Goal: Task Accomplishment & Management: Manage account settings

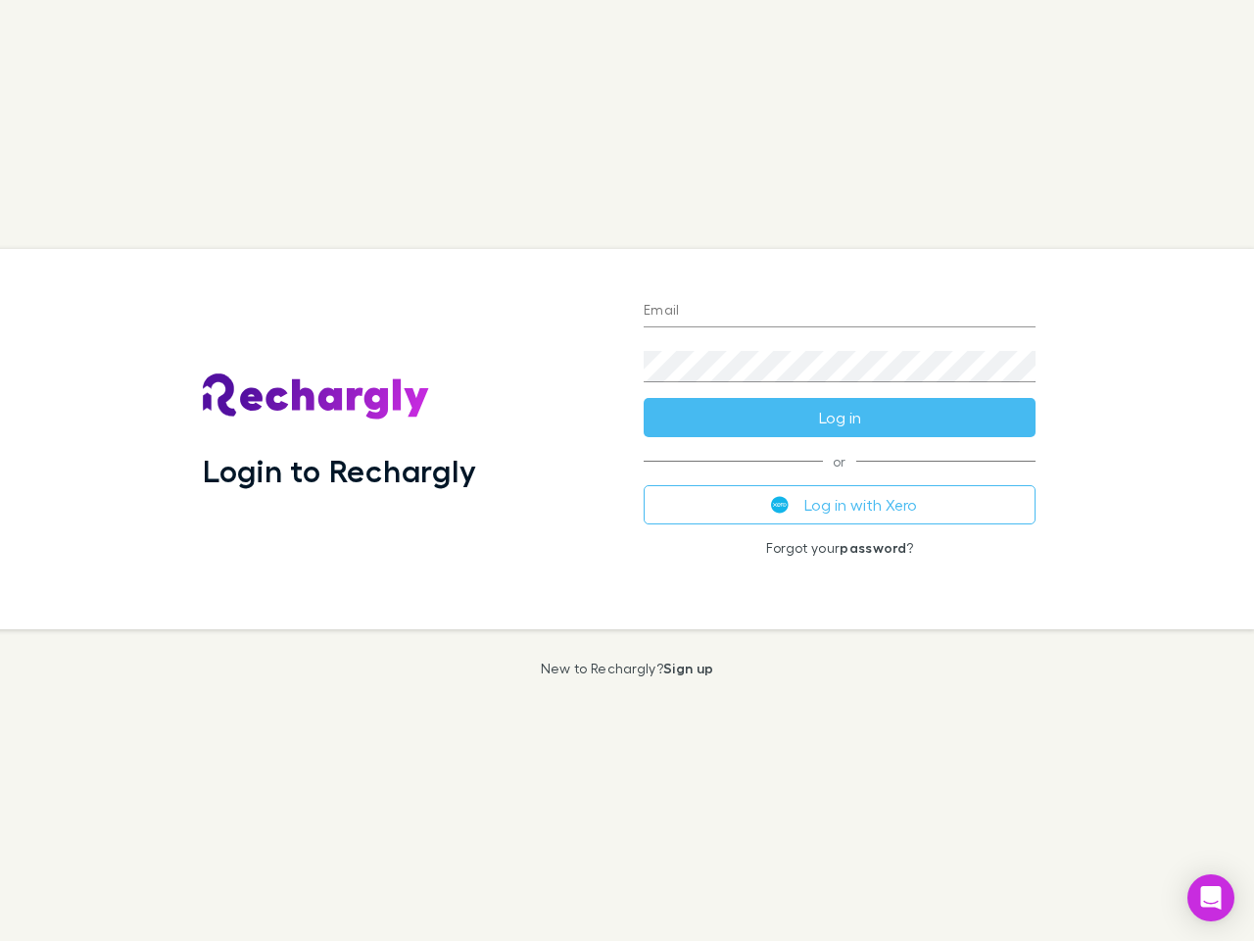
click at [627, 470] on div "Login to Rechargly" at bounding box center [407, 439] width 441 height 380
click at [840, 312] on input "Email" at bounding box center [840, 311] width 392 height 31
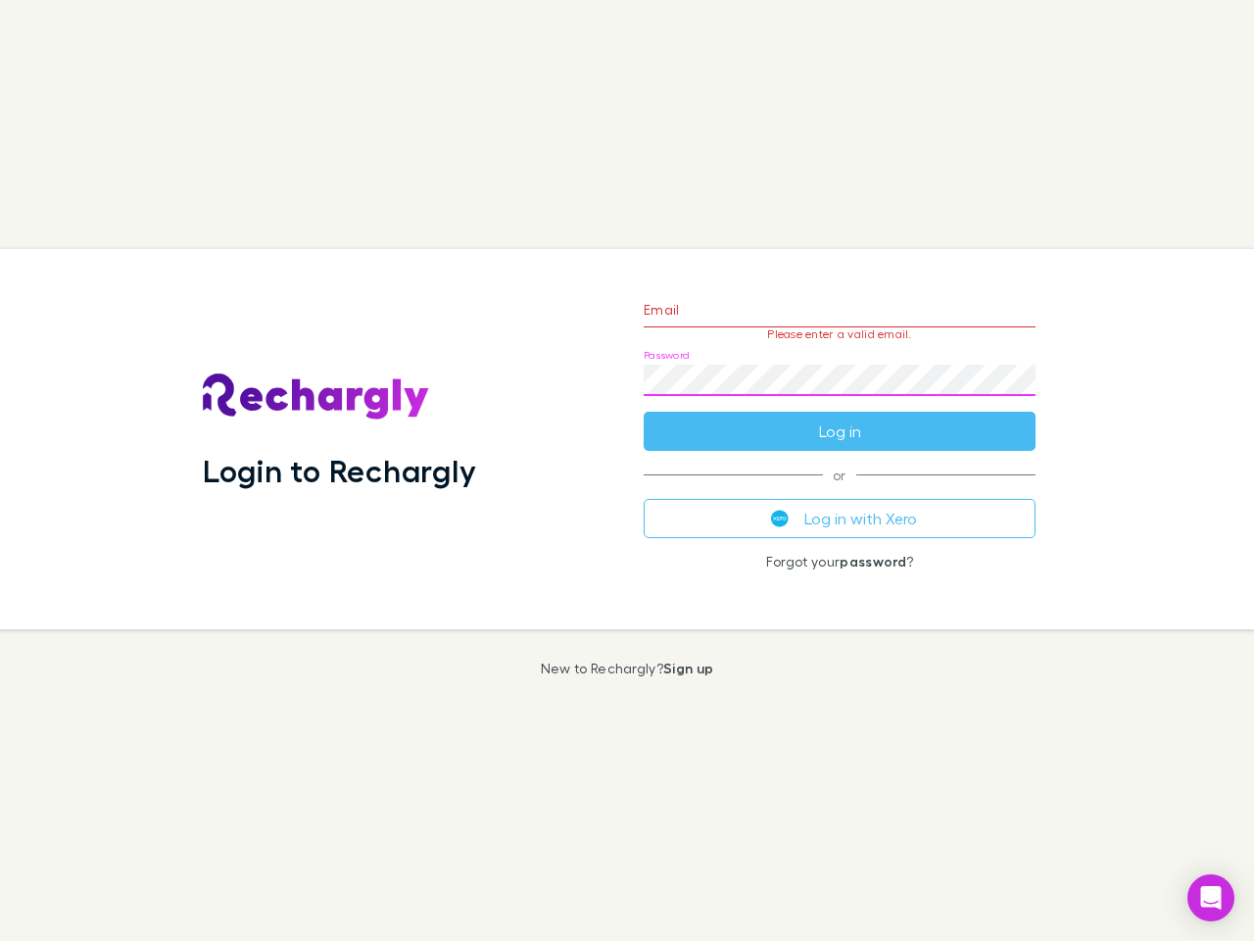
click at [840, 417] on form "Email Please enter a valid email. Password Log in" at bounding box center [840, 365] width 392 height 170
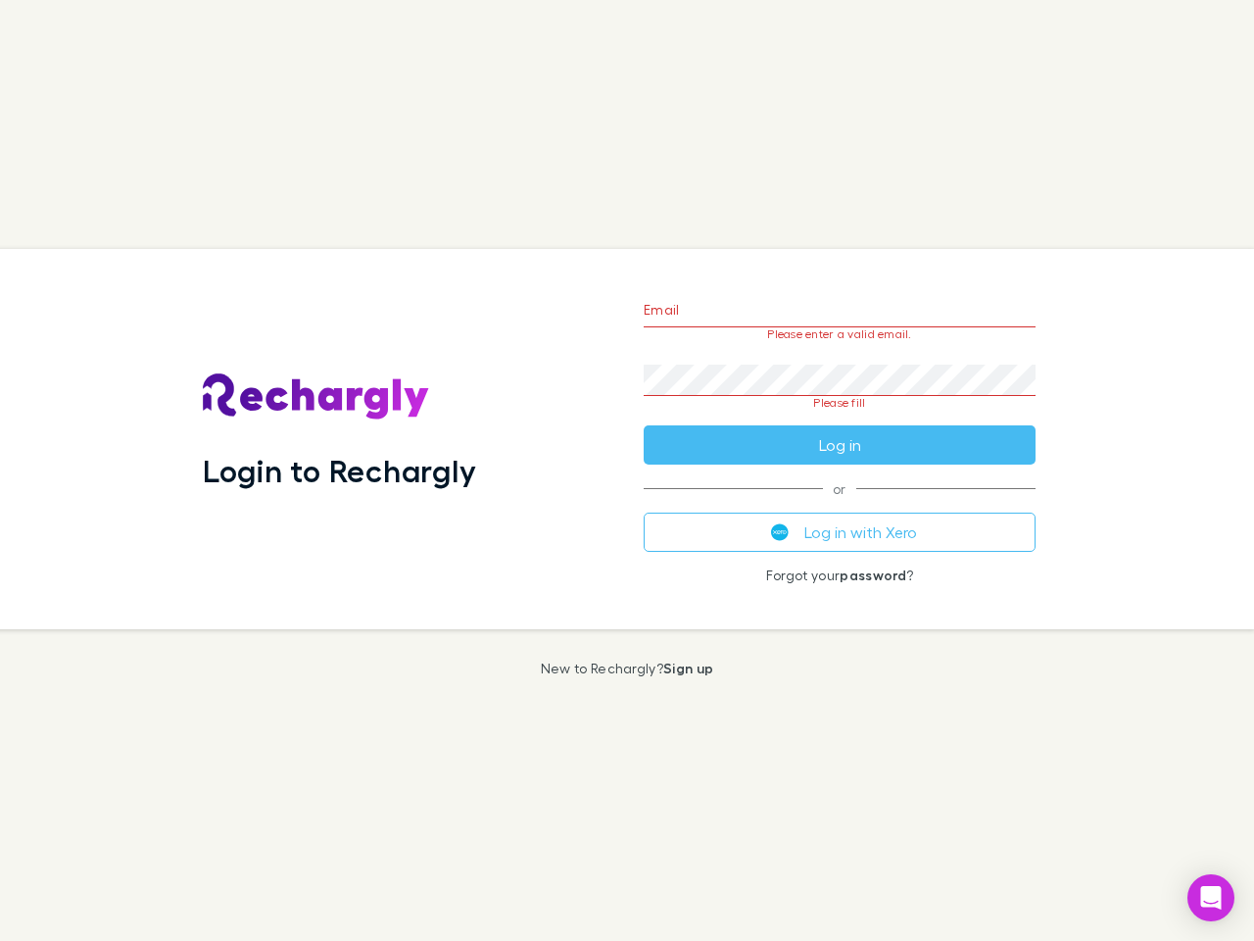
click at [840, 505] on div "Email Please enter a valid email. Password Please fill Log in or Log in with Xe…" at bounding box center [839, 439] width 423 height 380
click at [1211, 898] on icon "Open Intercom Messenger" at bounding box center [1211, 898] width 21 height 24
